Goal: Information Seeking & Learning: Find specific page/section

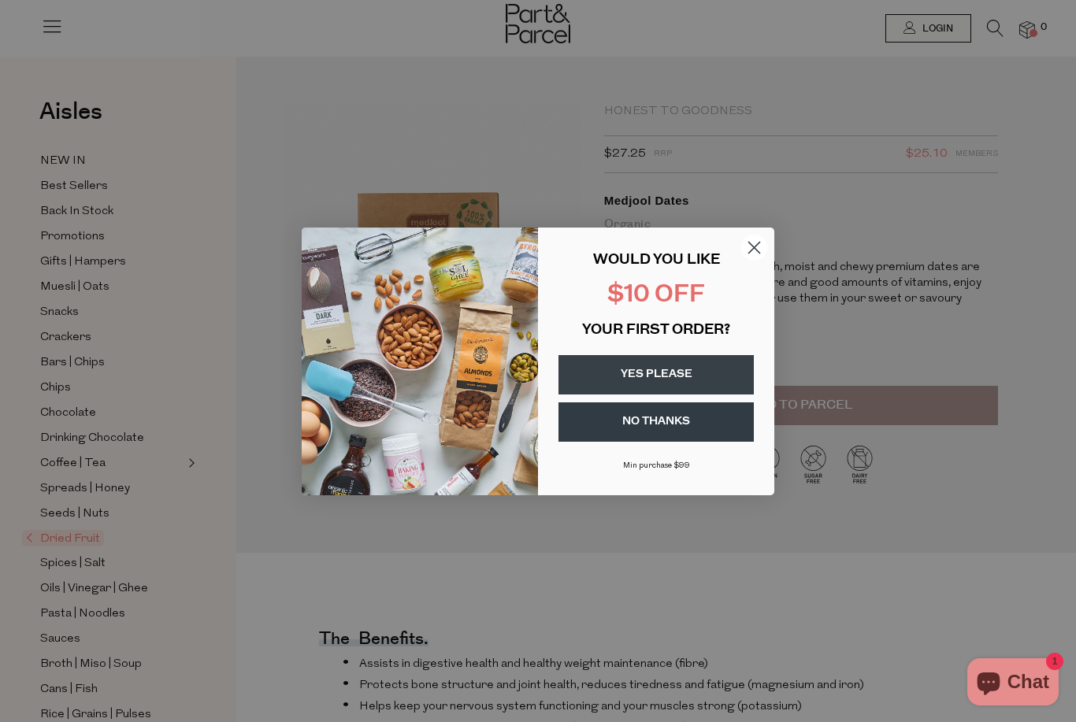
click at [754, 238] on circle "Close dialog" at bounding box center [754, 247] width 26 height 26
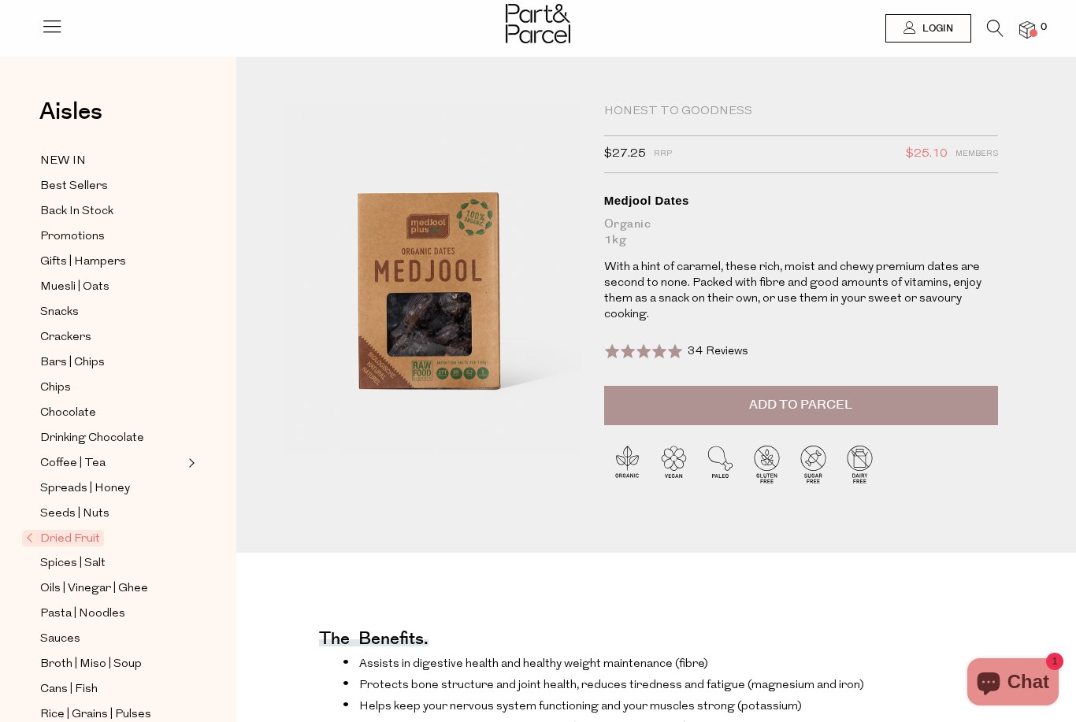
click at [1003, 20] on icon at bounding box center [995, 28] width 17 height 17
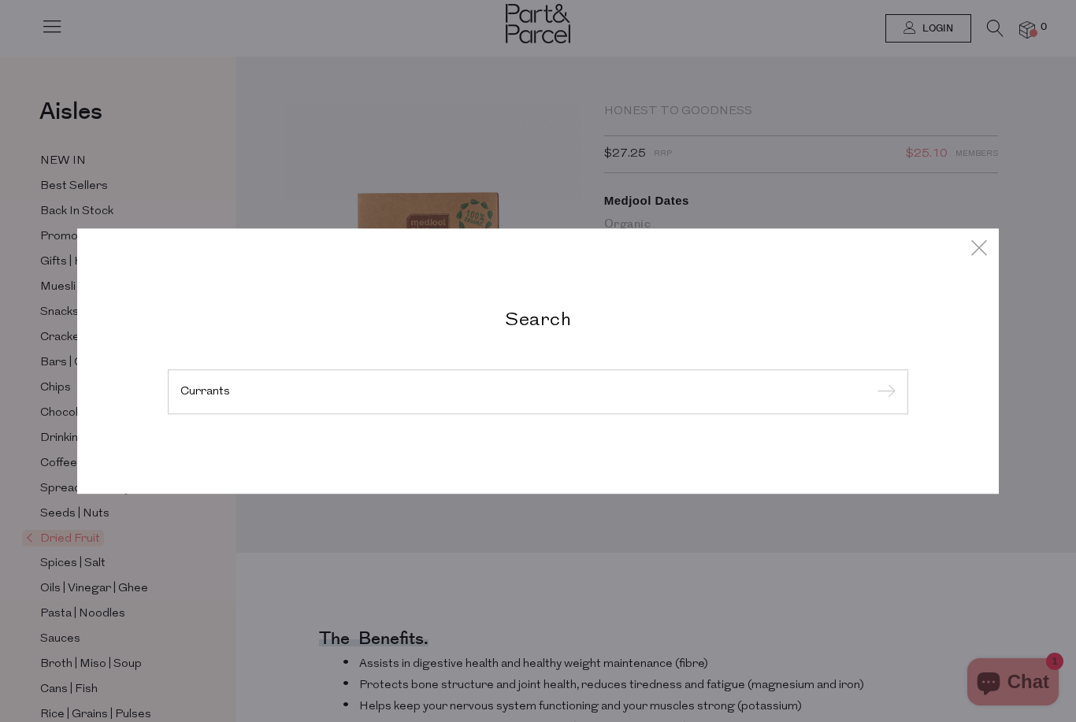
type input "Currants"
click at [883, 392] on input "submit" at bounding box center [884, 393] width 24 height 24
